Goal: Task Accomplishment & Management: Use online tool/utility

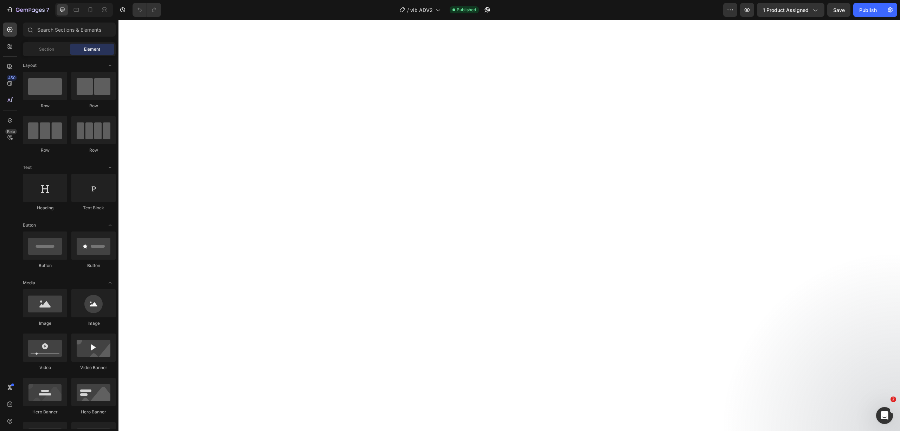
scroll to position [8026, 0]
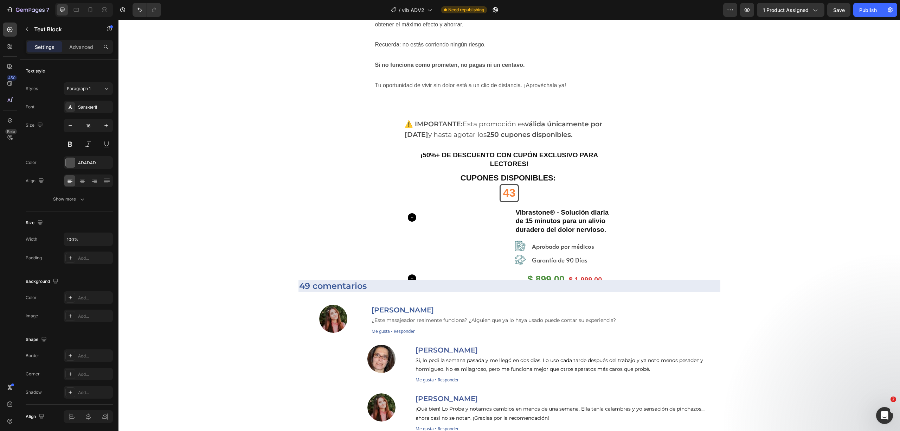
scroll to position [9948, 0]
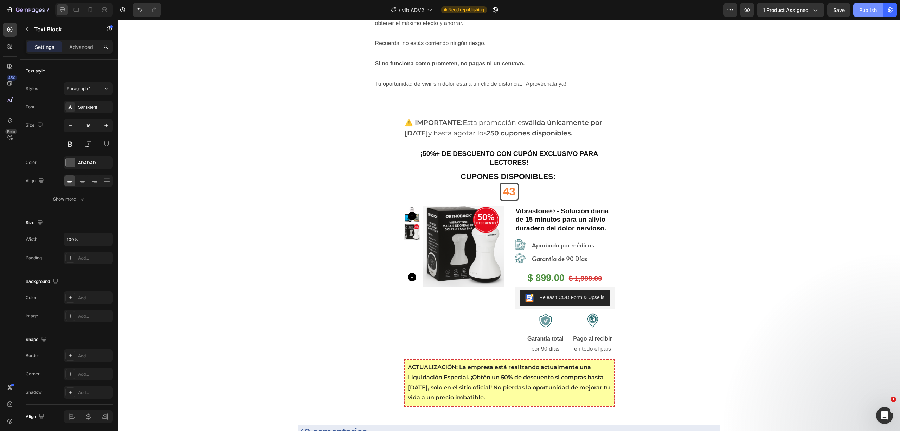
click at [863, 11] on div "Publish" at bounding box center [868, 9] width 18 height 7
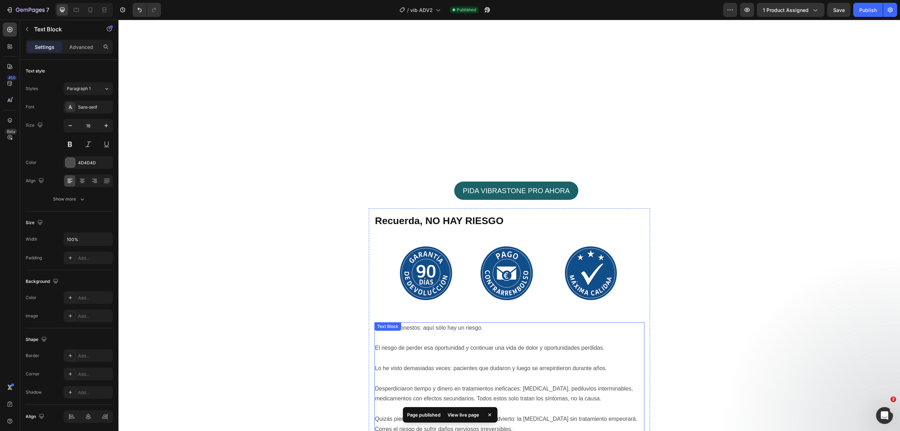
scroll to position [9151, 0]
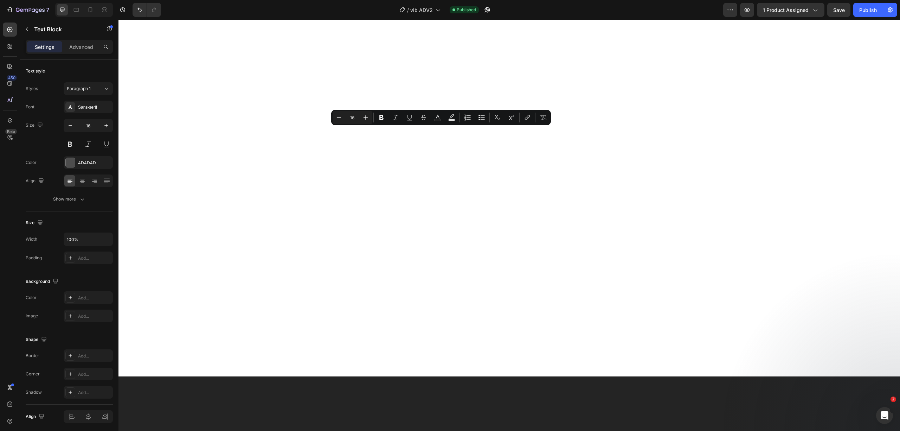
drag, startPoint x: 384, startPoint y: 141, endPoint x: 370, endPoint y: 129, distance: 18.0
drag, startPoint x: 379, startPoint y: 176, endPoint x: 369, endPoint y: 131, distance: 45.5
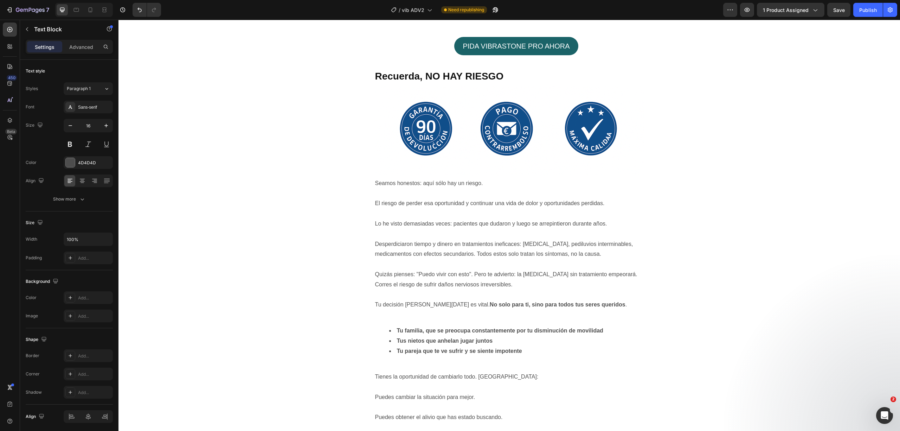
scroll to position [9479, 0]
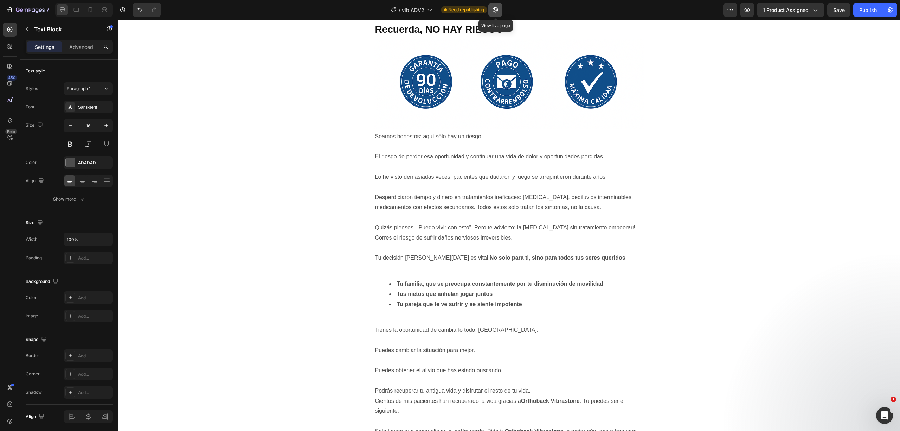
click at [496, 11] on icon "button" at bounding box center [495, 9] width 5 height 5
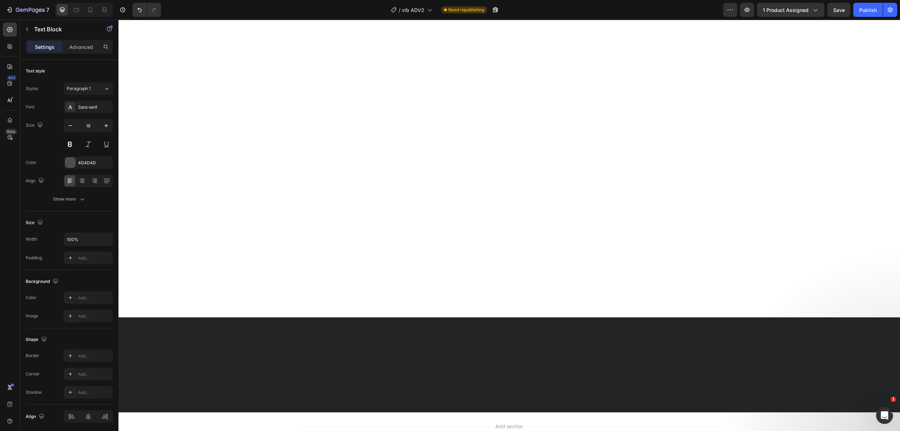
scroll to position [9151, 0]
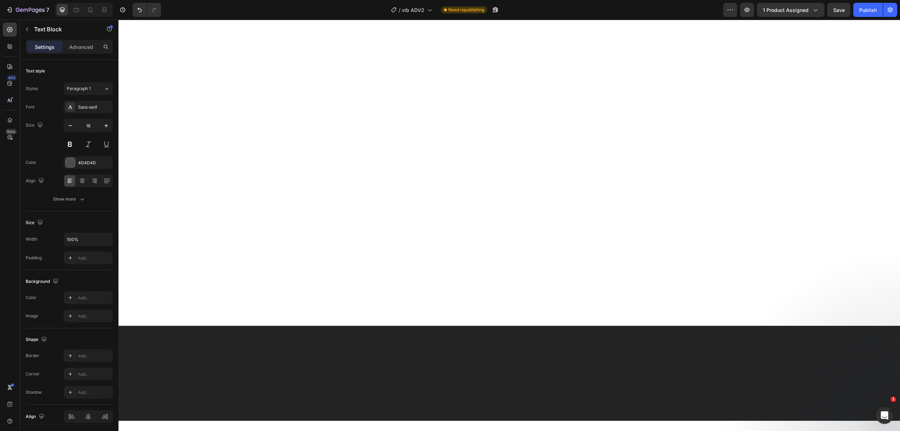
drag, startPoint x: 566, startPoint y: 111, endPoint x: 612, endPoint y: 111, distance: 46.4
click at [863, 6] on div "Publish" at bounding box center [868, 9] width 18 height 7
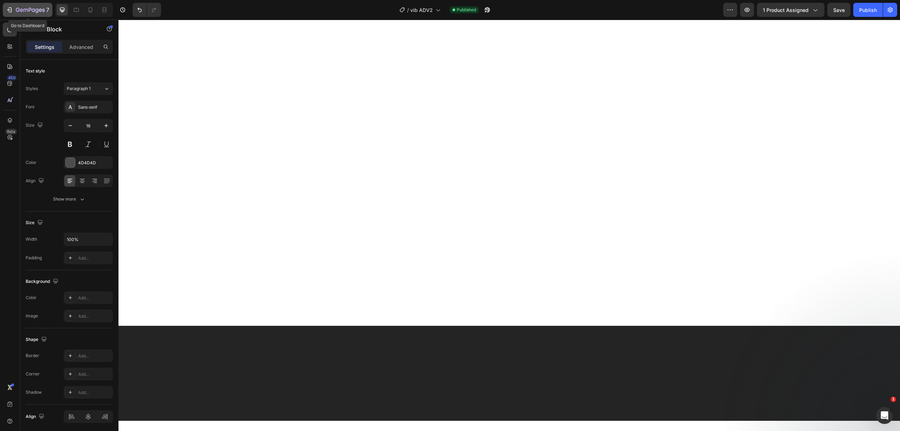
click at [32, 10] on icon "button" at bounding box center [33, 9] width 3 height 3
